Goal: Information Seeking & Learning: Learn about a topic

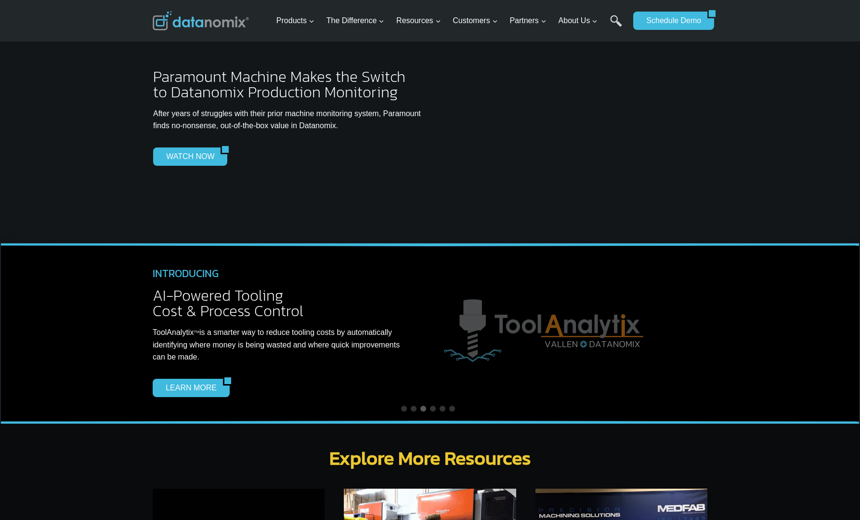
scroll to position [2476, 0]
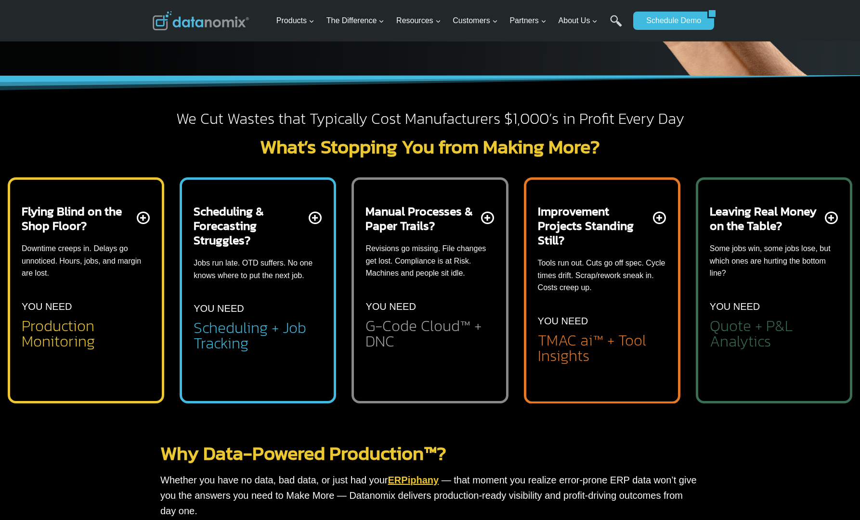
scroll to position [257, 0]
click at [459, 226] on h2 "Manual Processes & Paper Trails?" at bounding box center [422, 218] width 113 height 29
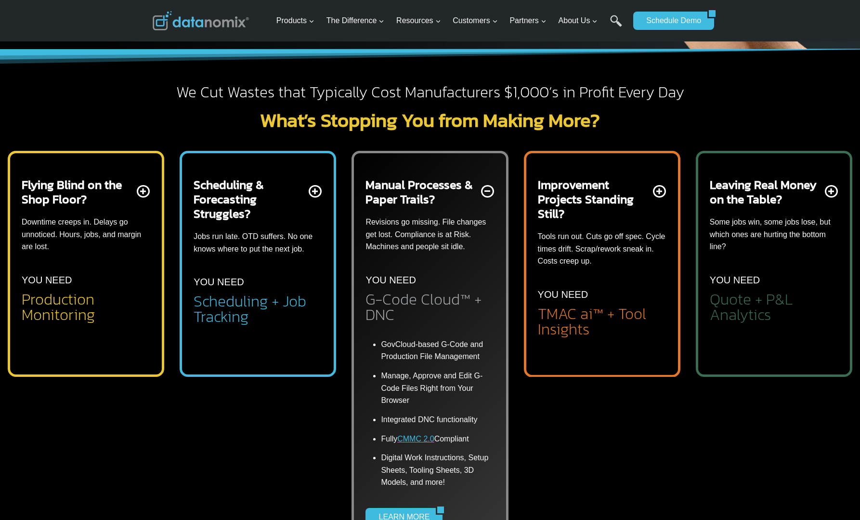
scroll to position [297, 0]
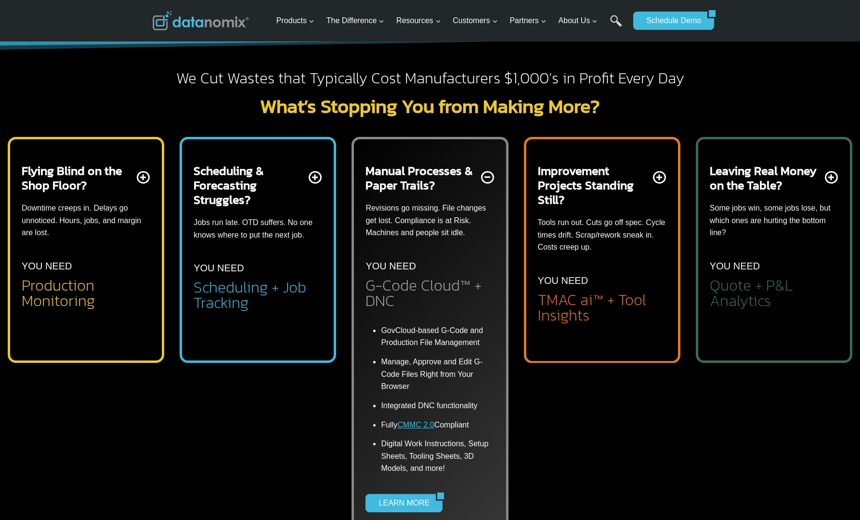
click at [245, 177] on h2 "Scheduling & Forecasting Struggles?" at bounding box center [250, 184] width 113 height 43
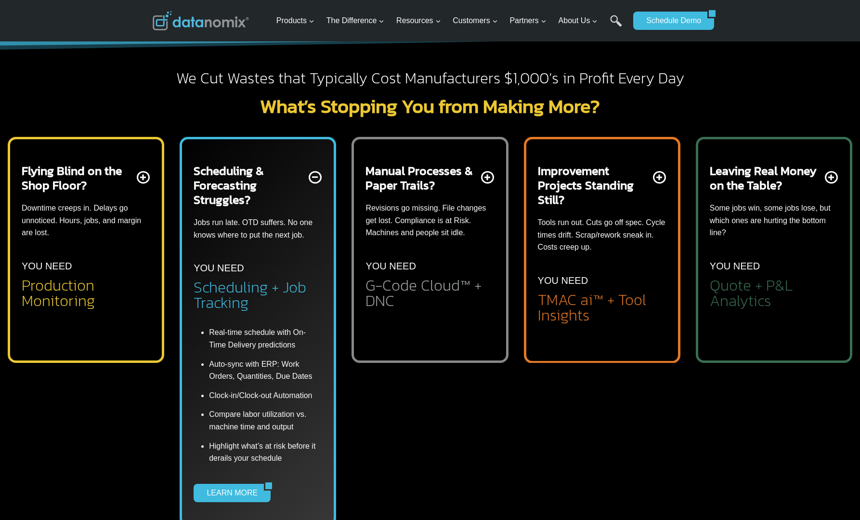
click at [119, 164] on h2 "Flying Blind on the Shop Floor?" at bounding box center [78, 177] width 113 height 29
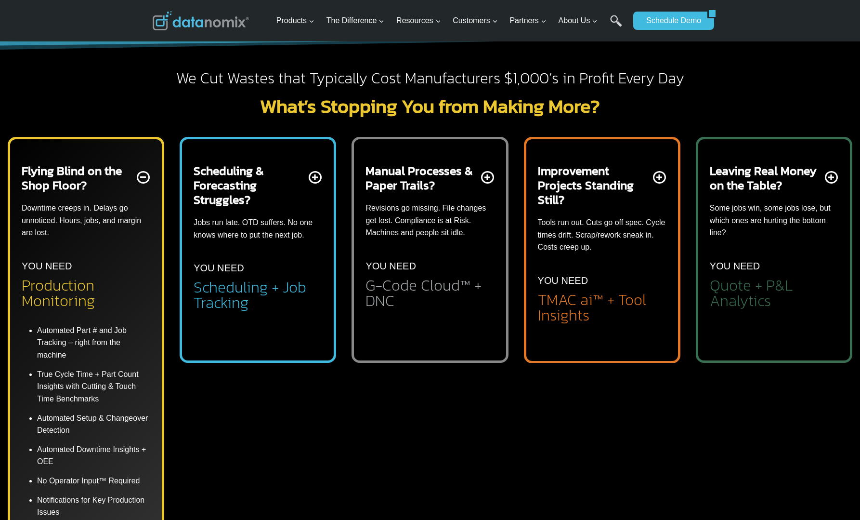
click at [8, 177] on div "Flying Blind on the Shop Floor? Downtime creeps in. Delays go unnoticed. Hours,…" at bounding box center [86, 374] width 157 height 474
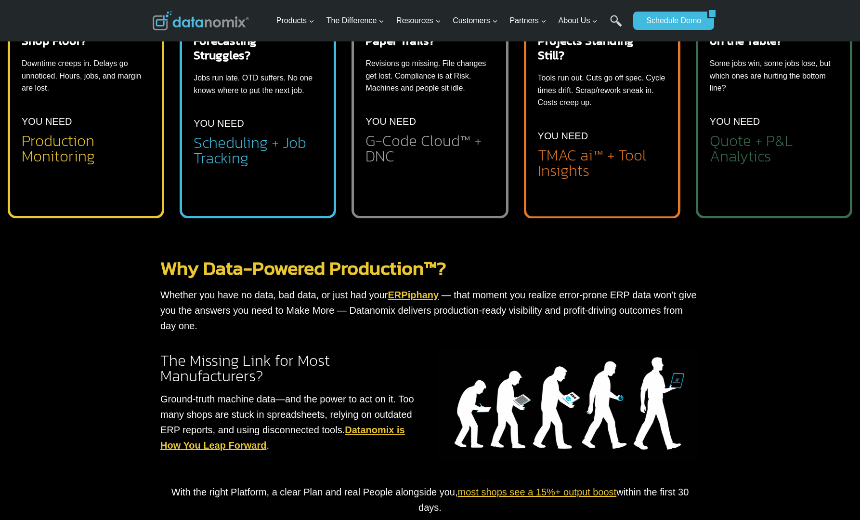
scroll to position [447, 0]
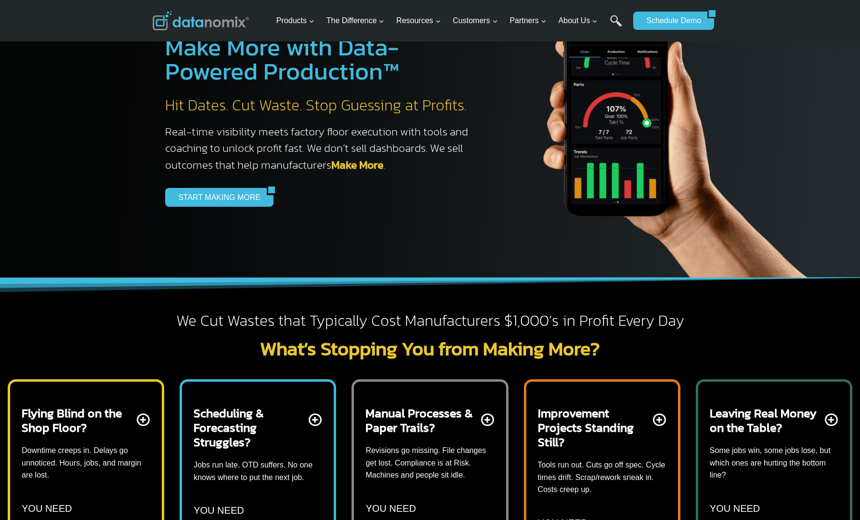
click at [369, 362] on div "We Cut Wastes that Typically Cost Manufacturers $1,000’s in Profit Every Day Wh…" at bounding box center [430, 466] width 555 height 310
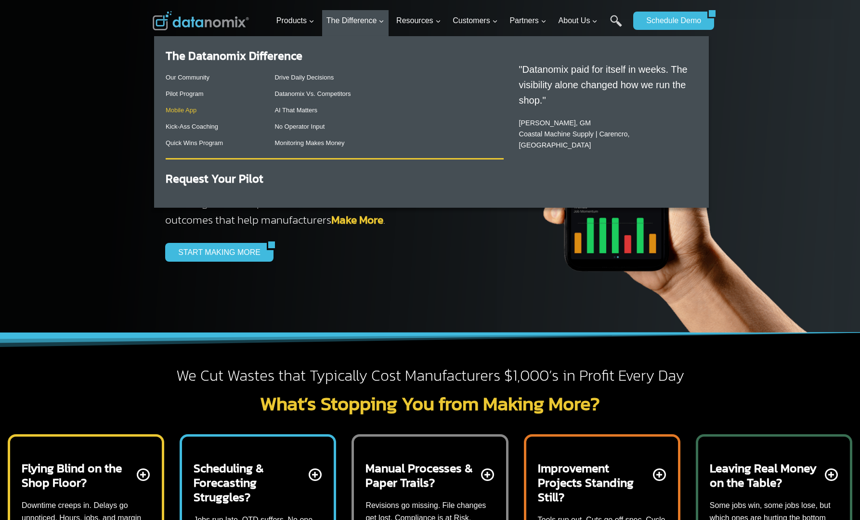
click at [180, 108] on link "Mobile App" at bounding box center [181, 109] width 31 height 7
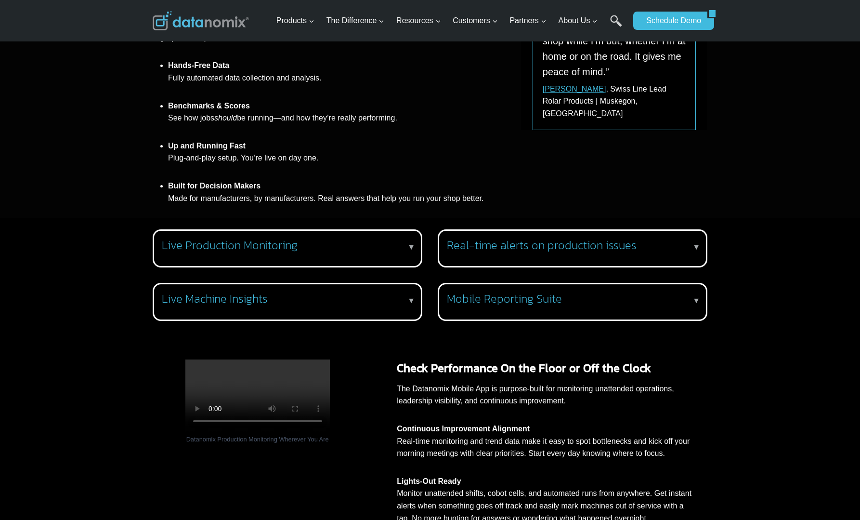
scroll to position [534, 0]
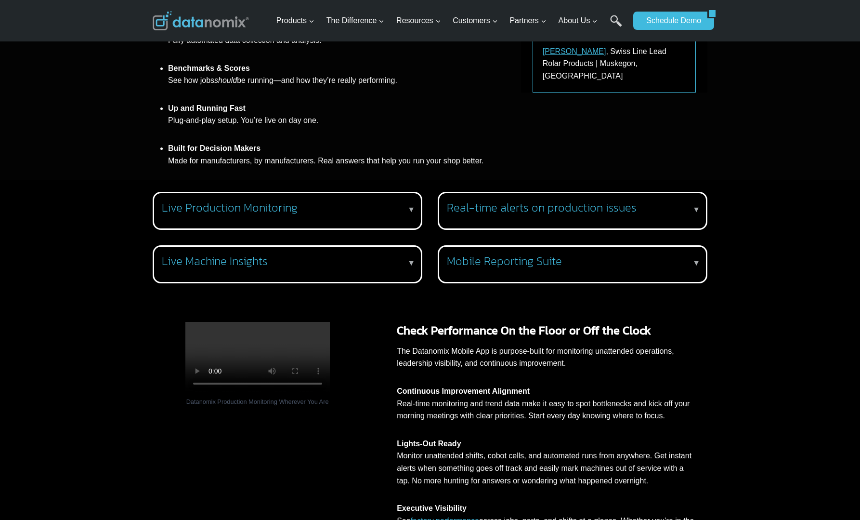
click at [535, 254] on h3 "Mobile Reporting Suite" at bounding box center [571, 261] width 248 height 14
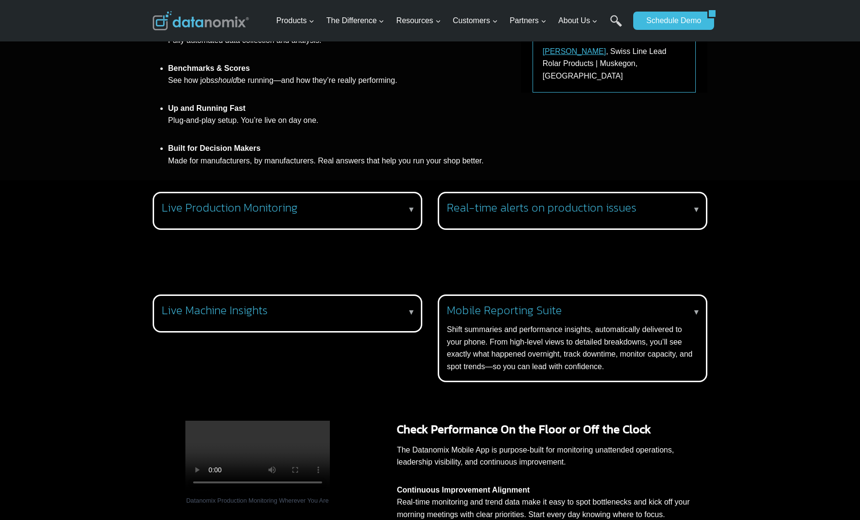
click at [379, 304] on h3 "Live Machine Insights" at bounding box center [286, 311] width 248 height 14
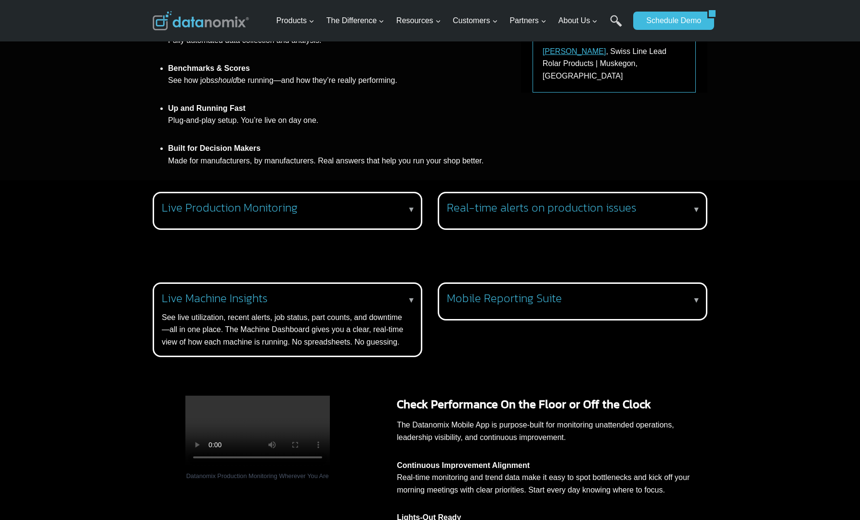
scroll to position [0, 0]
click at [387, 207] on h3 "Live Production Monitoring" at bounding box center [286, 208] width 248 height 14
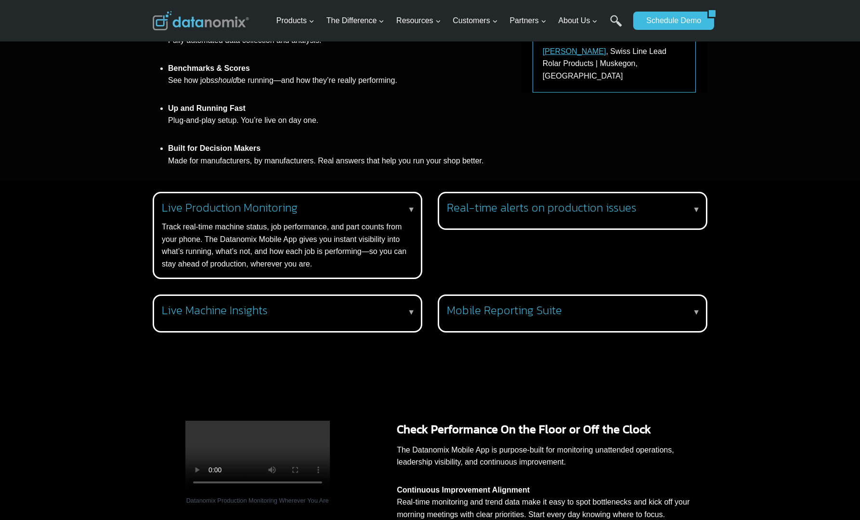
click at [487, 201] on h3 "Real-time alerts on production issues" at bounding box center [571, 208] width 248 height 14
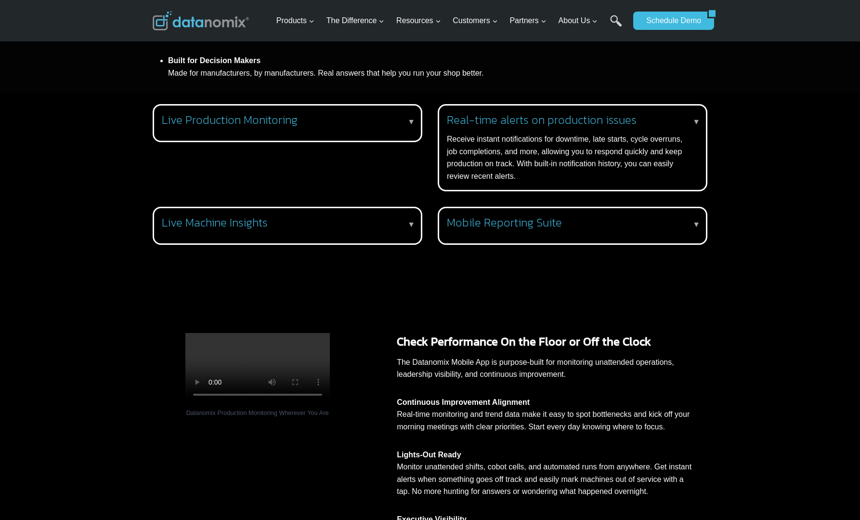
scroll to position [554, 0]
